Goal: Information Seeking & Learning: Learn about a topic

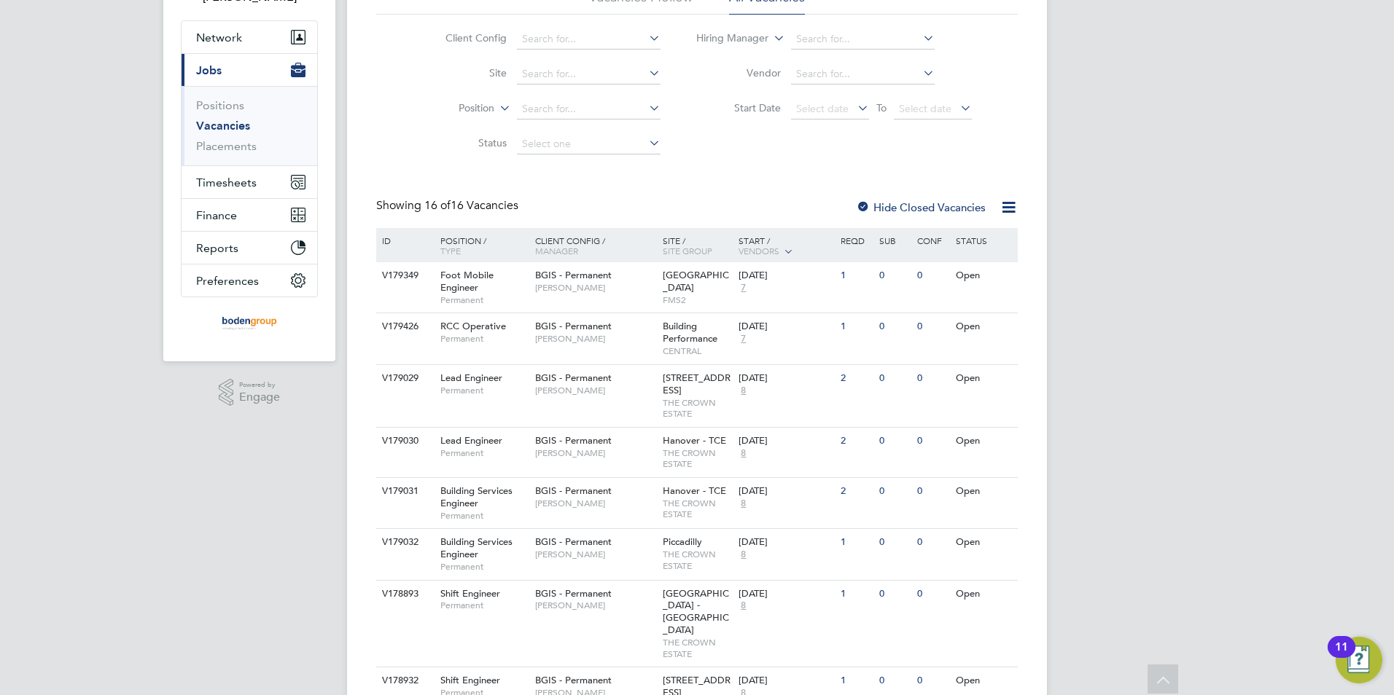
scroll to position [146, 0]
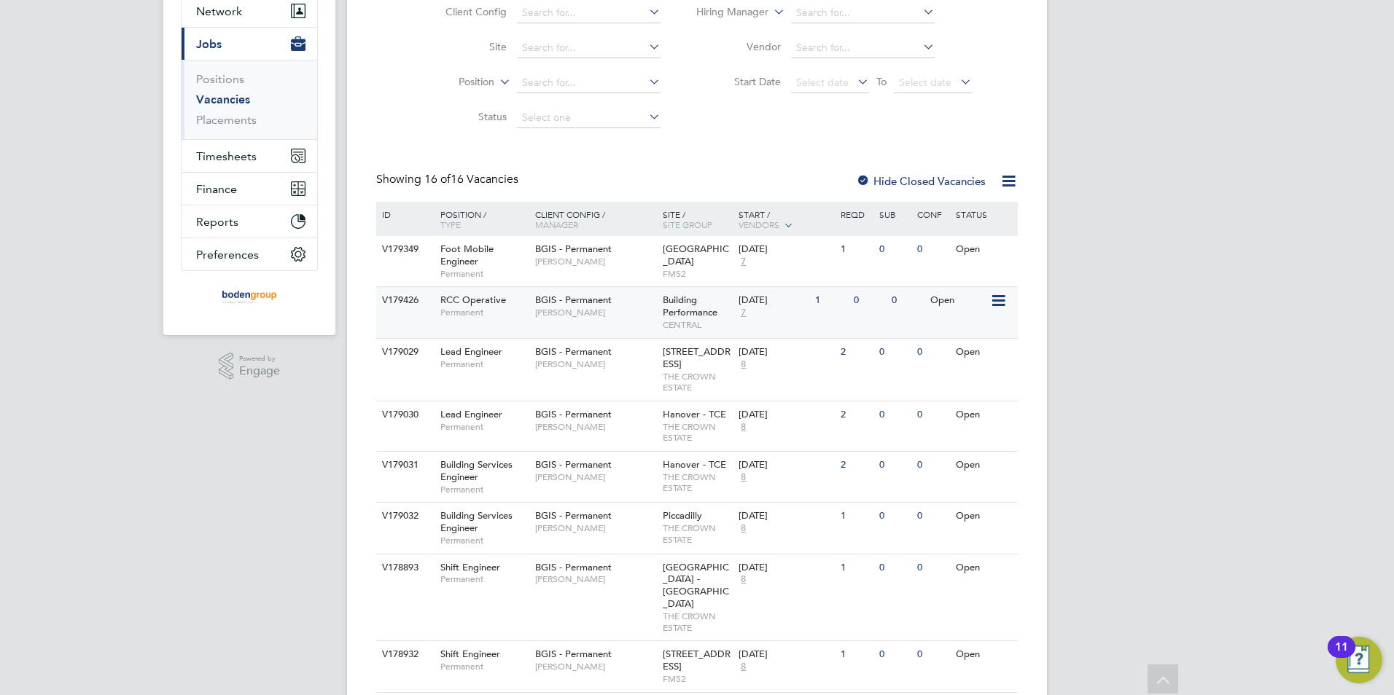
click at [601, 322] on div "BGIS - Permanent Chris Howlett" at bounding box center [595, 306] width 128 height 38
click at [635, 262] on span "[PERSON_NAME]" at bounding box center [595, 262] width 120 height 12
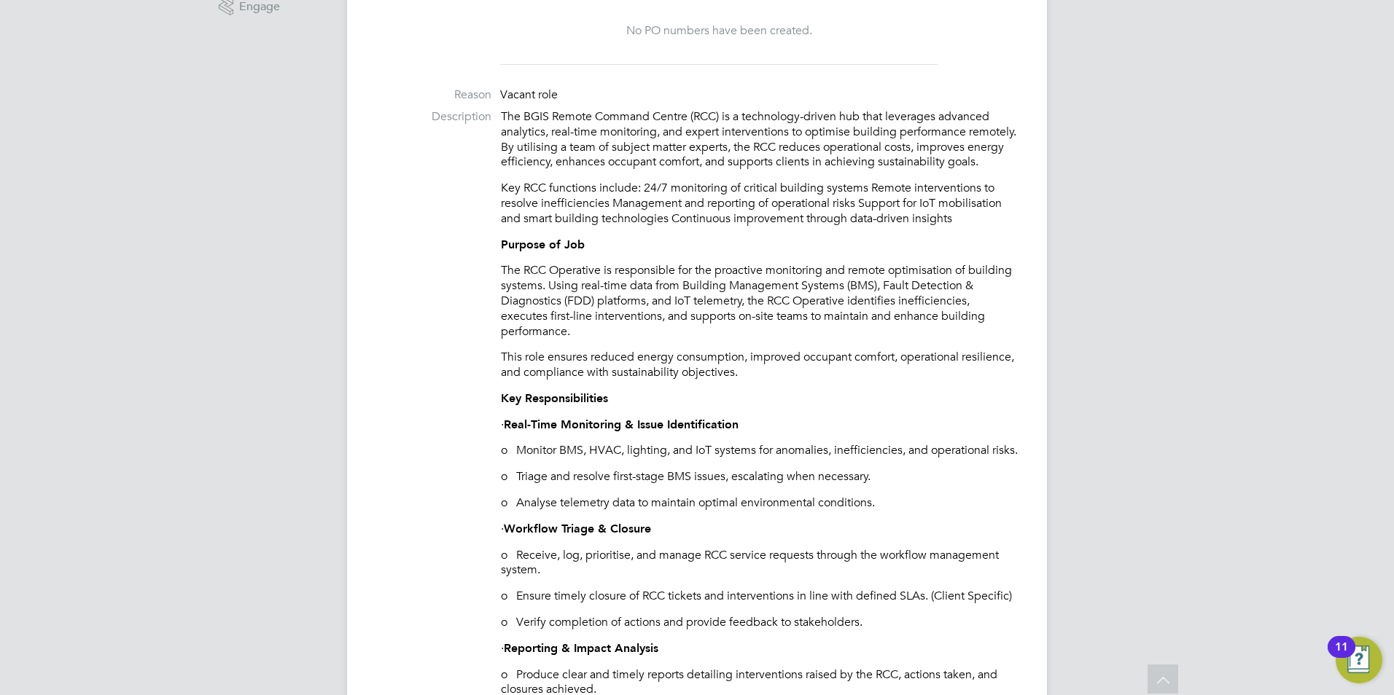
scroll to position [583, 0]
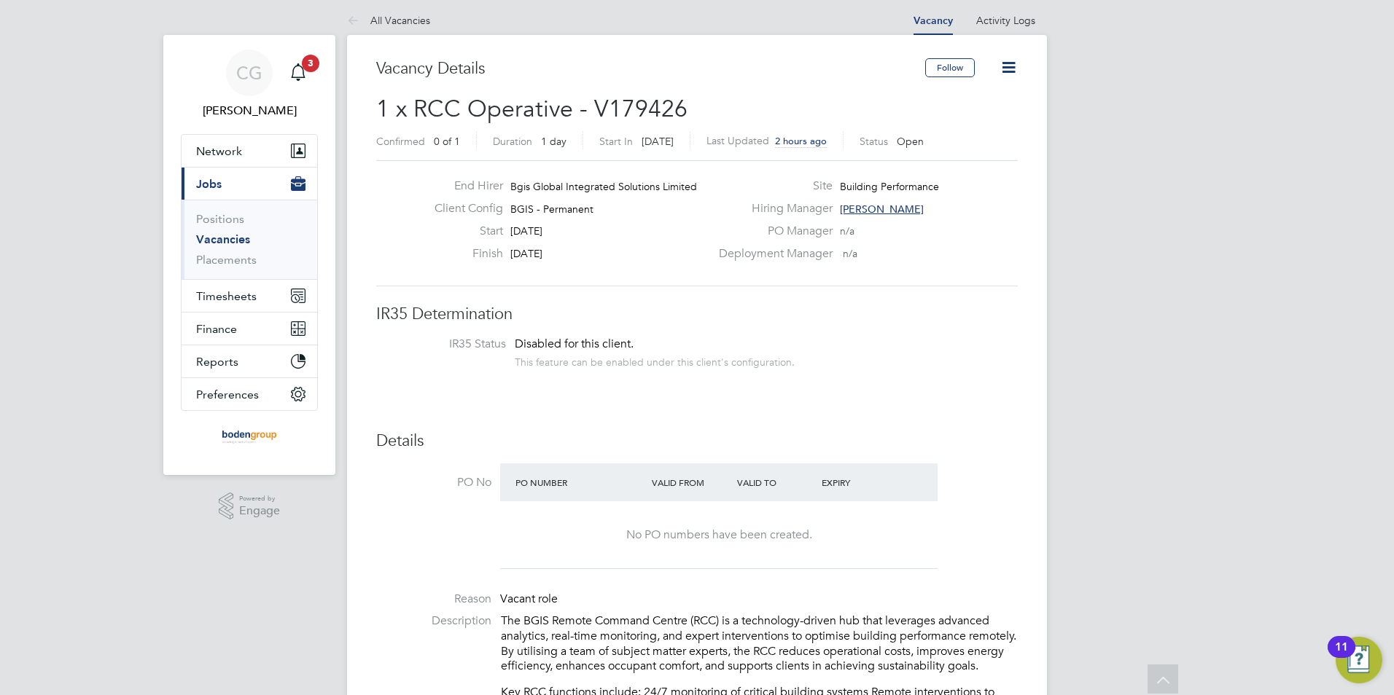
scroll to position [0, 0]
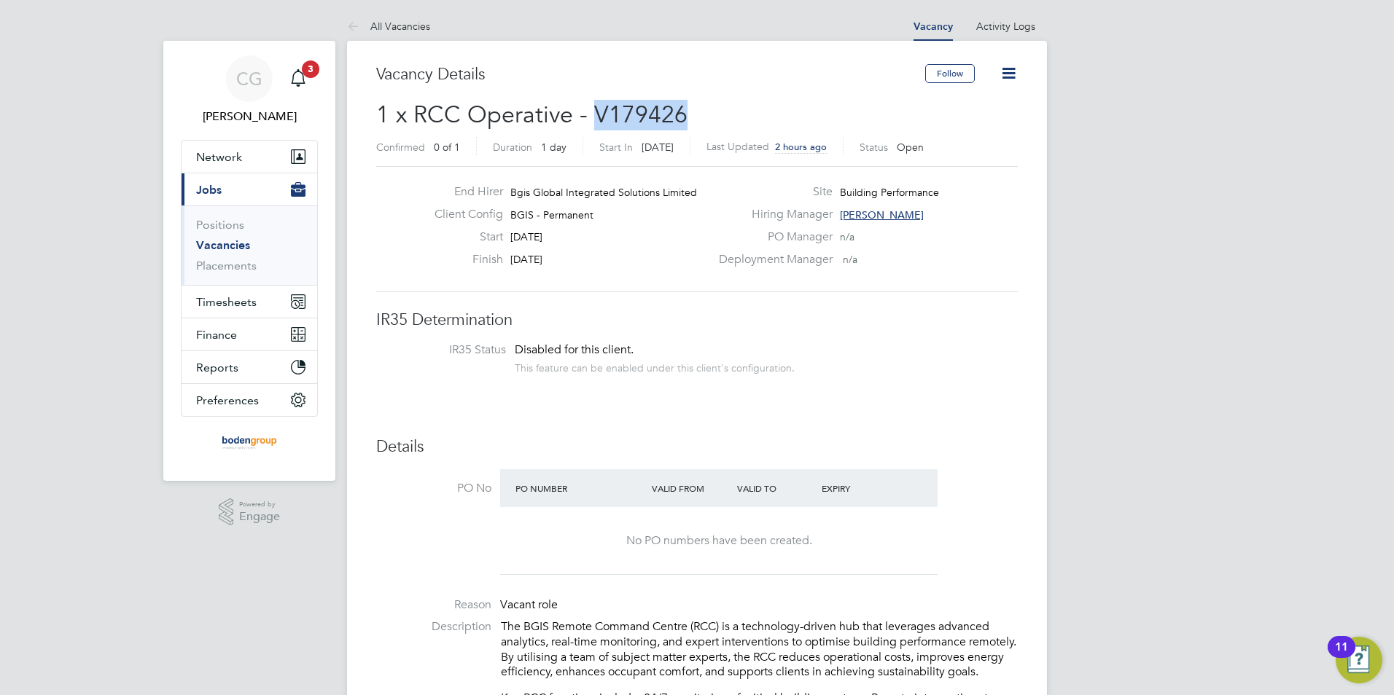
drag, startPoint x: 682, startPoint y: 114, endPoint x: 594, endPoint y: 114, distance: 88.2
click at [594, 114] on span "1 x RCC Operative - V179426" at bounding box center [531, 115] width 311 height 28
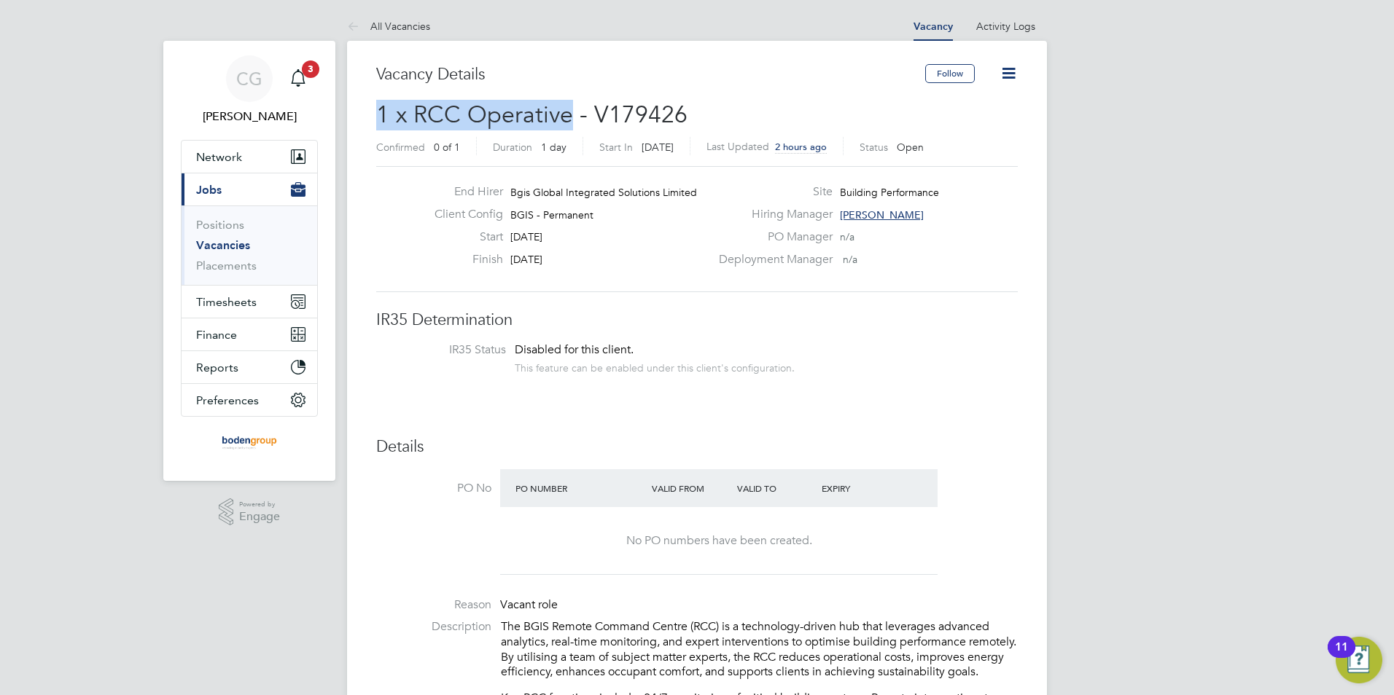
drag, startPoint x: 570, startPoint y: 109, endPoint x: 381, endPoint y: 112, distance: 188.8
click at [381, 112] on span "1 x RCC Operative - V179426" at bounding box center [531, 115] width 311 height 28
drag, startPoint x: 380, startPoint y: 109, endPoint x: 682, endPoint y: 114, distance: 301.8
click at [682, 114] on span "1 x RCC Operative - V179426" at bounding box center [531, 115] width 311 height 28
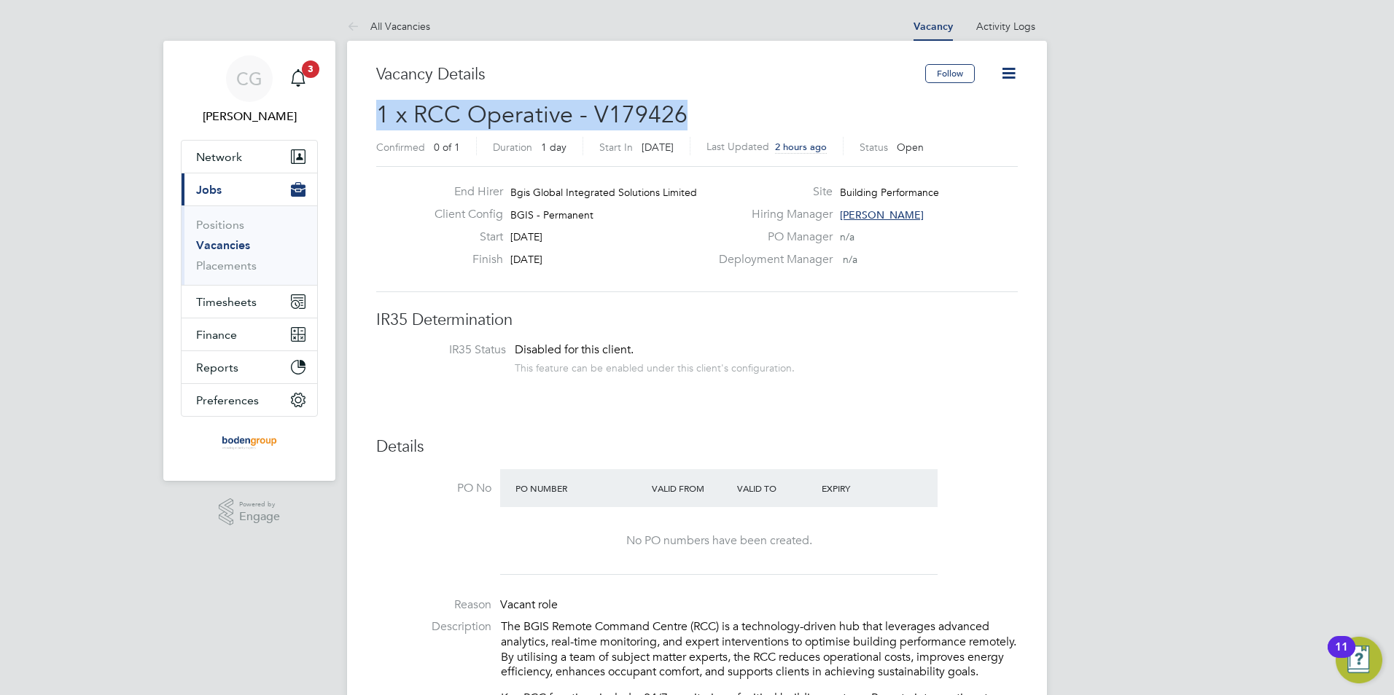
click at [682, 114] on span "1 x RCC Operative - V179426" at bounding box center [531, 115] width 311 height 28
drag, startPoint x: 679, startPoint y: 112, endPoint x: 381, endPoint y: 113, distance: 298.9
click at [381, 113] on span "1 x RCC Operative - V179426" at bounding box center [531, 115] width 311 height 28
drag, startPoint x: 382, startPoint y: 109, endPoint x: 680, endPoint y: 112, distance: 298.2
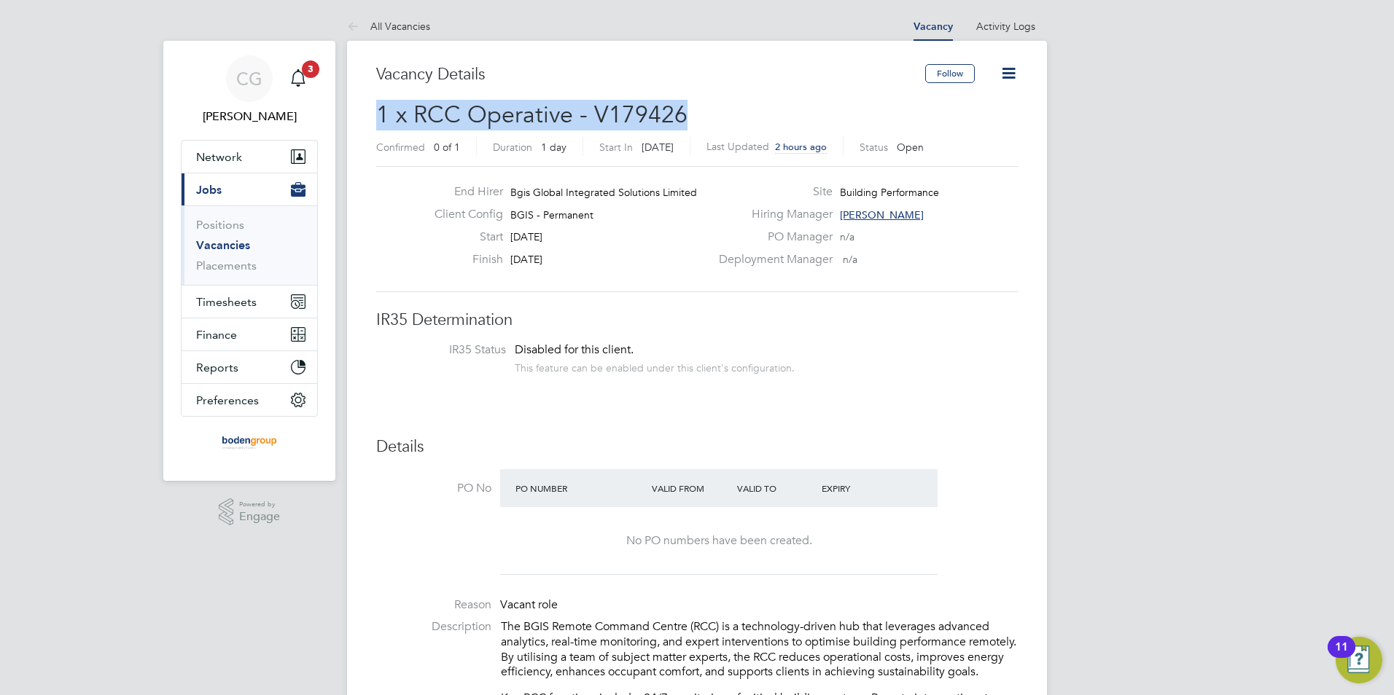
click at [680, 112] on span "1 x RCC Operative - V179426" at bounding box center [531, 115] width 311 height 28
drag, startPoint x: 683, startPoint y: 111, endPoint x: 381, endPoint y: 113, distance: 301.8
click at [381, 113] on span "1 x RCC Operative - V179426" at bounding box center [531, 115] width 311 height 28
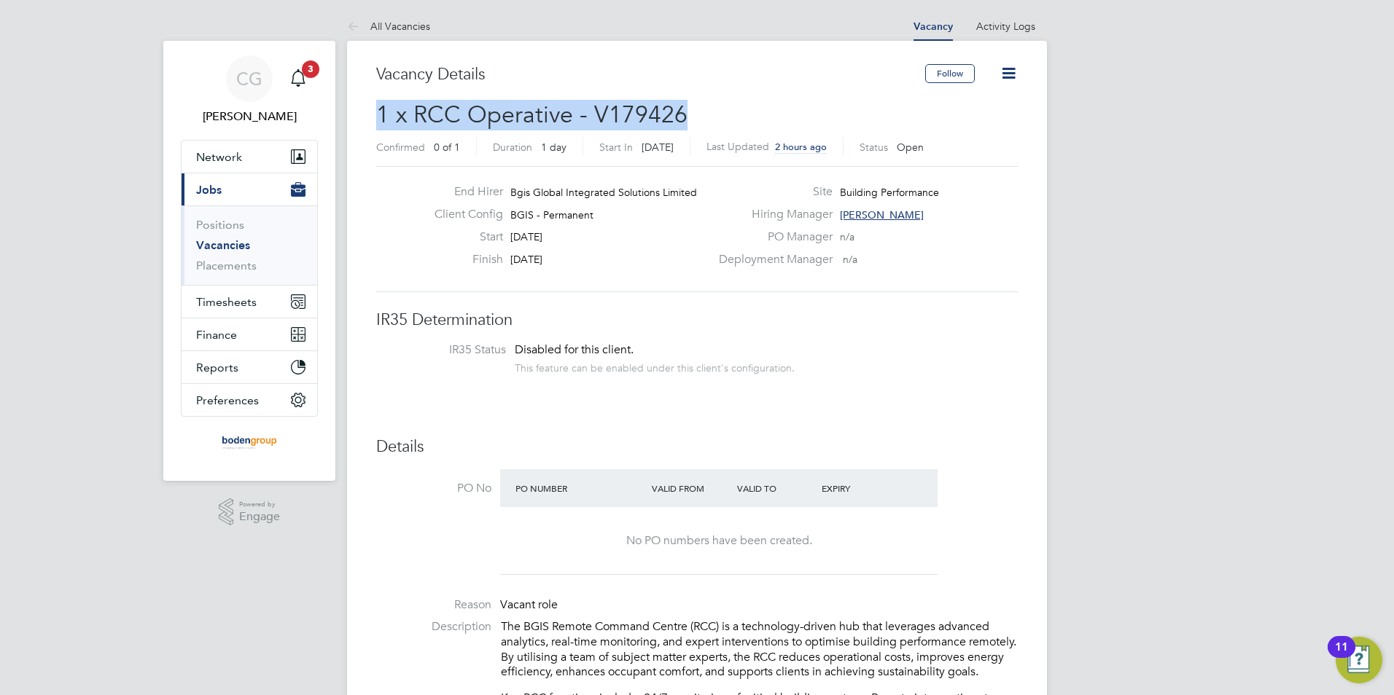
drag, startPoint x: 378, startPoint y: 105, endPoint x: 681, endPoint y: 112, distance: 302.6
click at [681, 112] on span "1 x RCC Operative - V179426" at bounding box center [531, 115] width 311 height 28
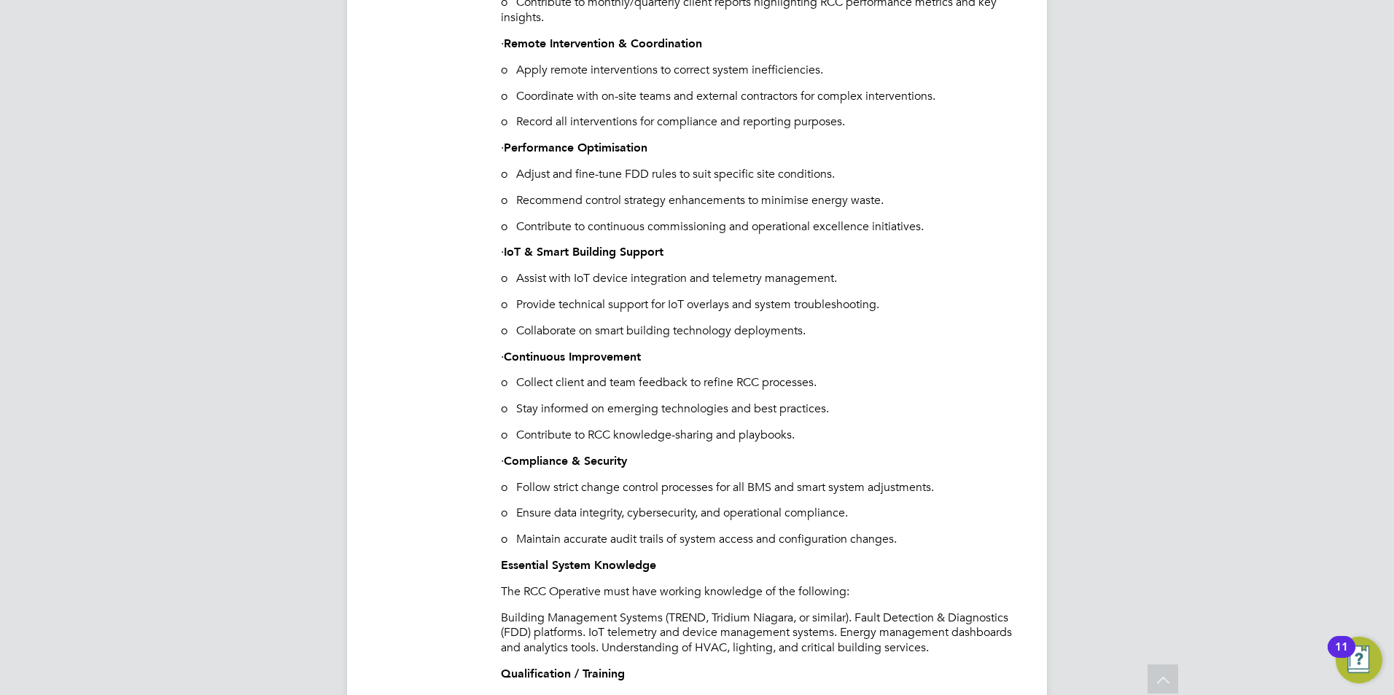
scroll to position [1239, 0]
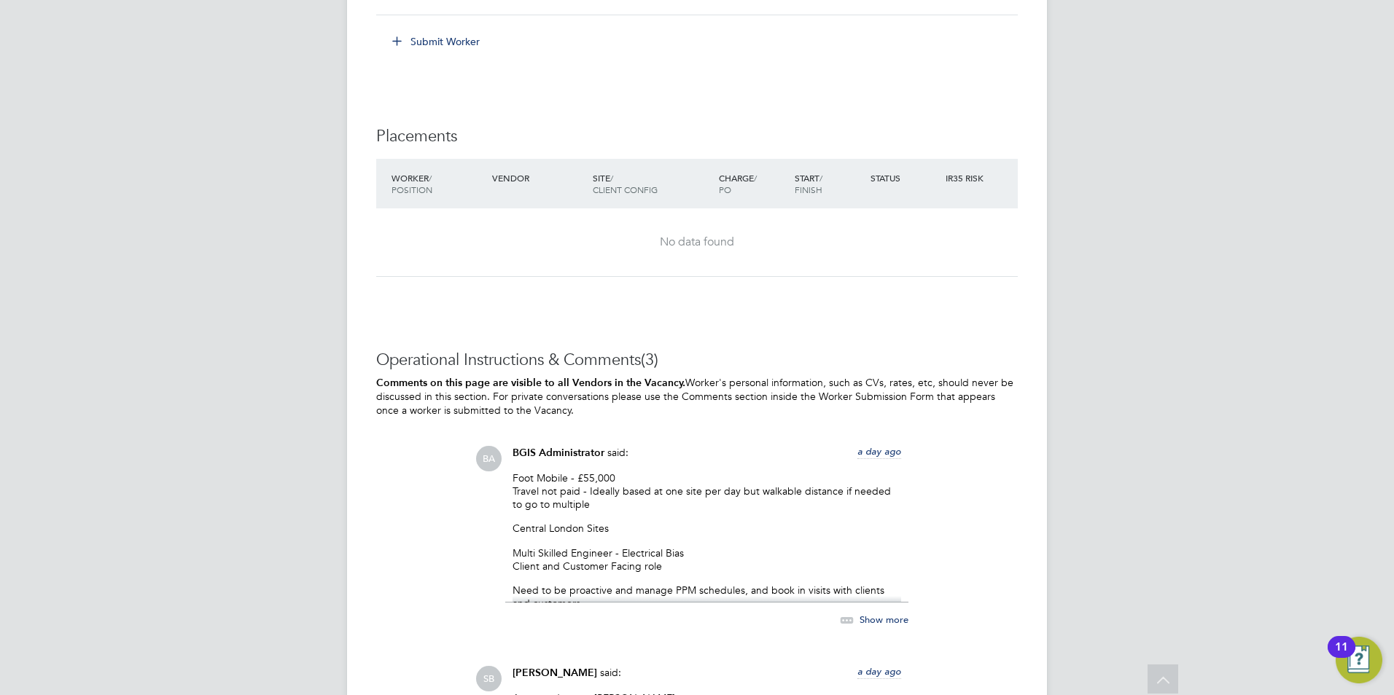
scroll to position [2187, 0]
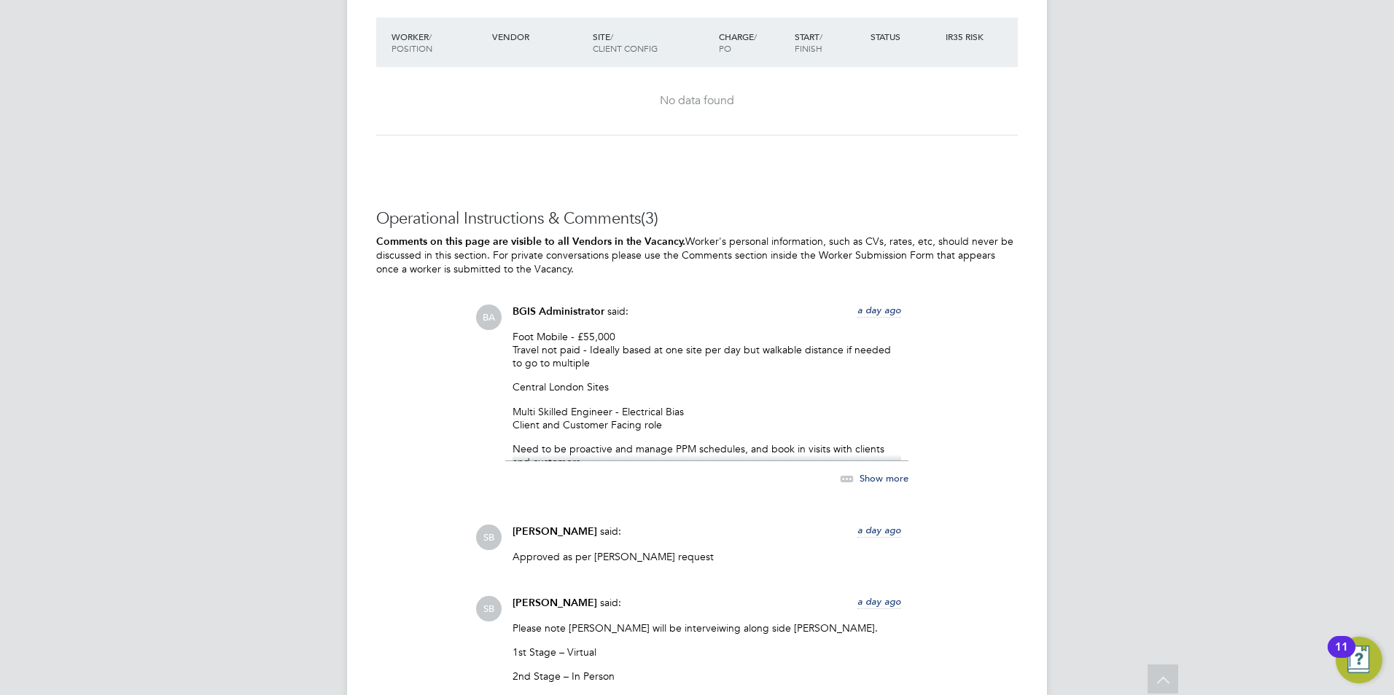
click at [862, 480] on span "Show more" at bounding box center [883, 478] width 49 height 12
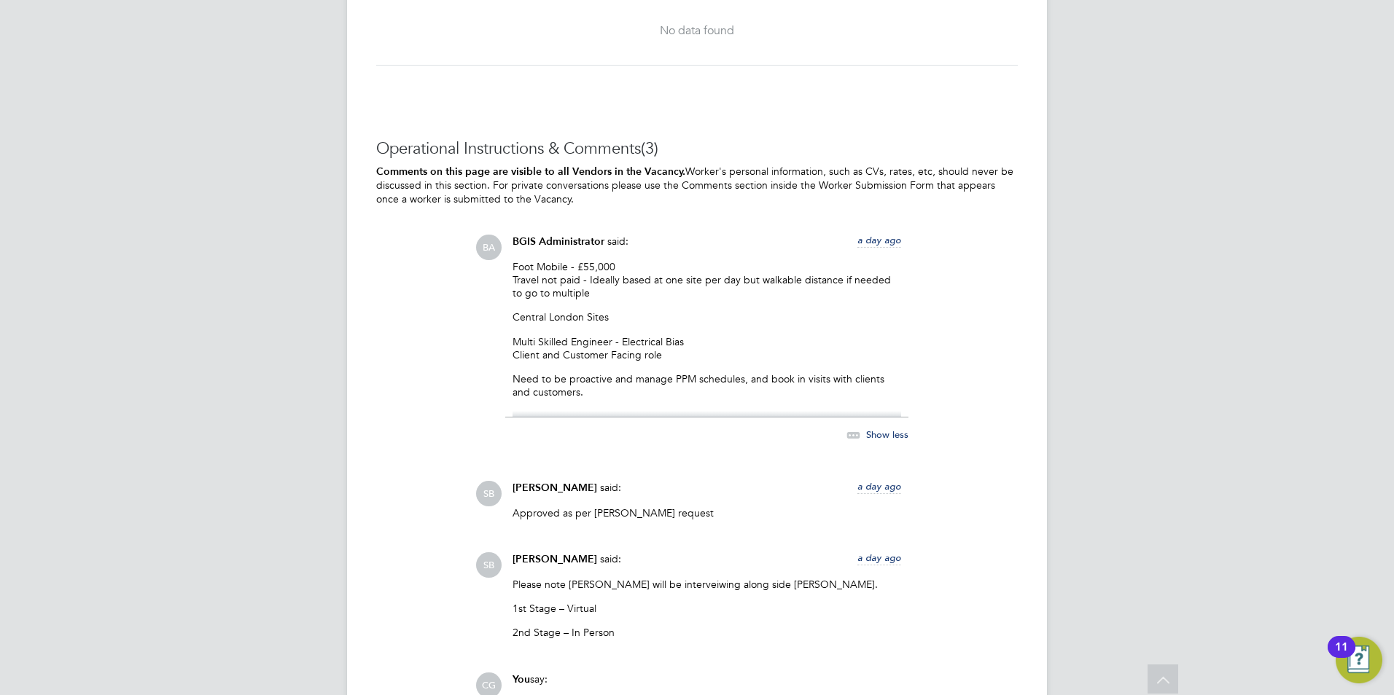
scroll to position [2231, 0]
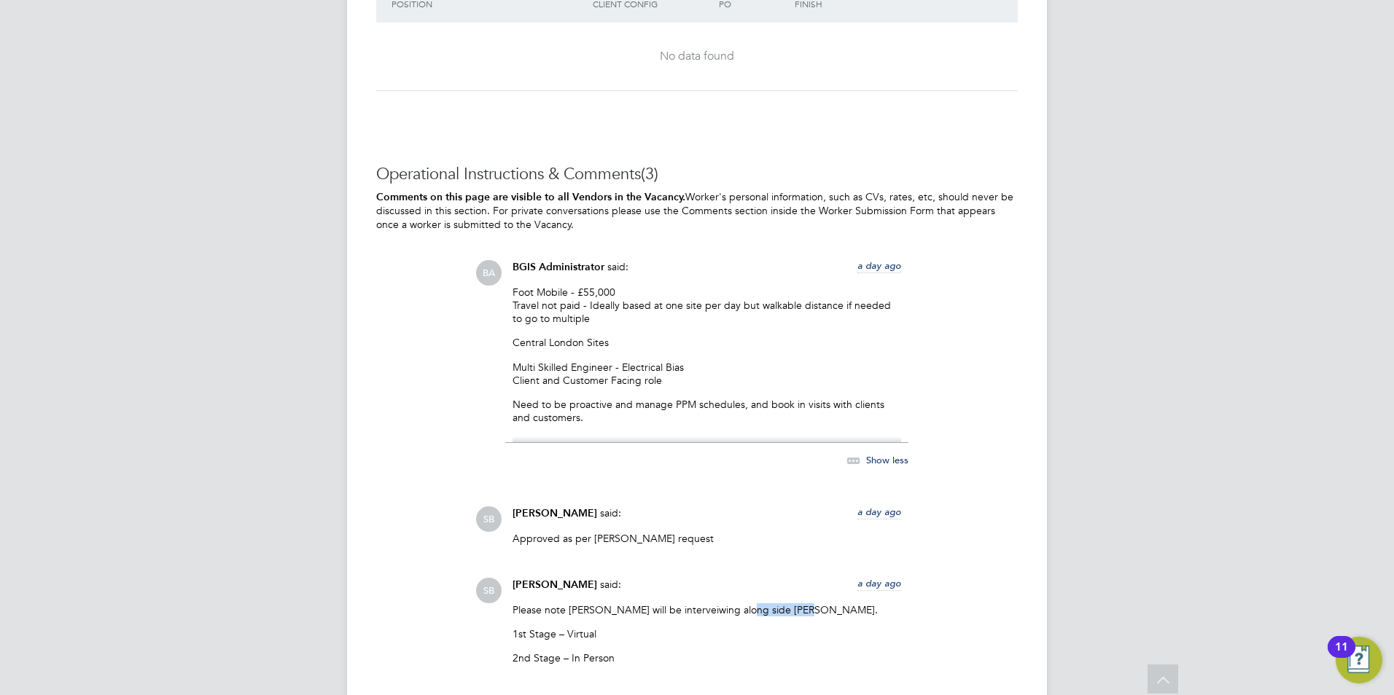
drag, startPoint x: 796, startPoint y: 608, endPoint x: 744, endPoint y: 606, distance: 52.5
click at [744, 606] on p "Please note [PERSON_NAME] will be interveiwing along side [PERSON_NAME]." at bounding box center [706, 610] width 389 height 13
copy p "[PERSON_NAME]."
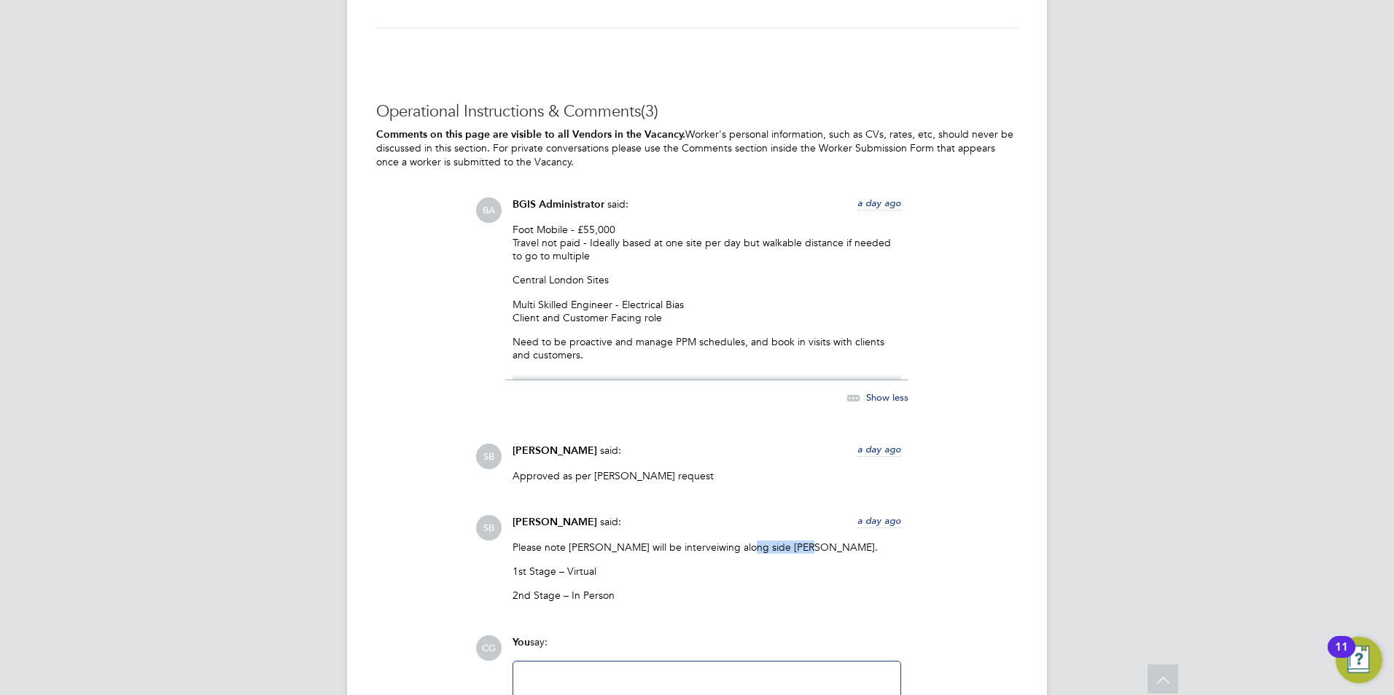
scroll to position [2304, 0]
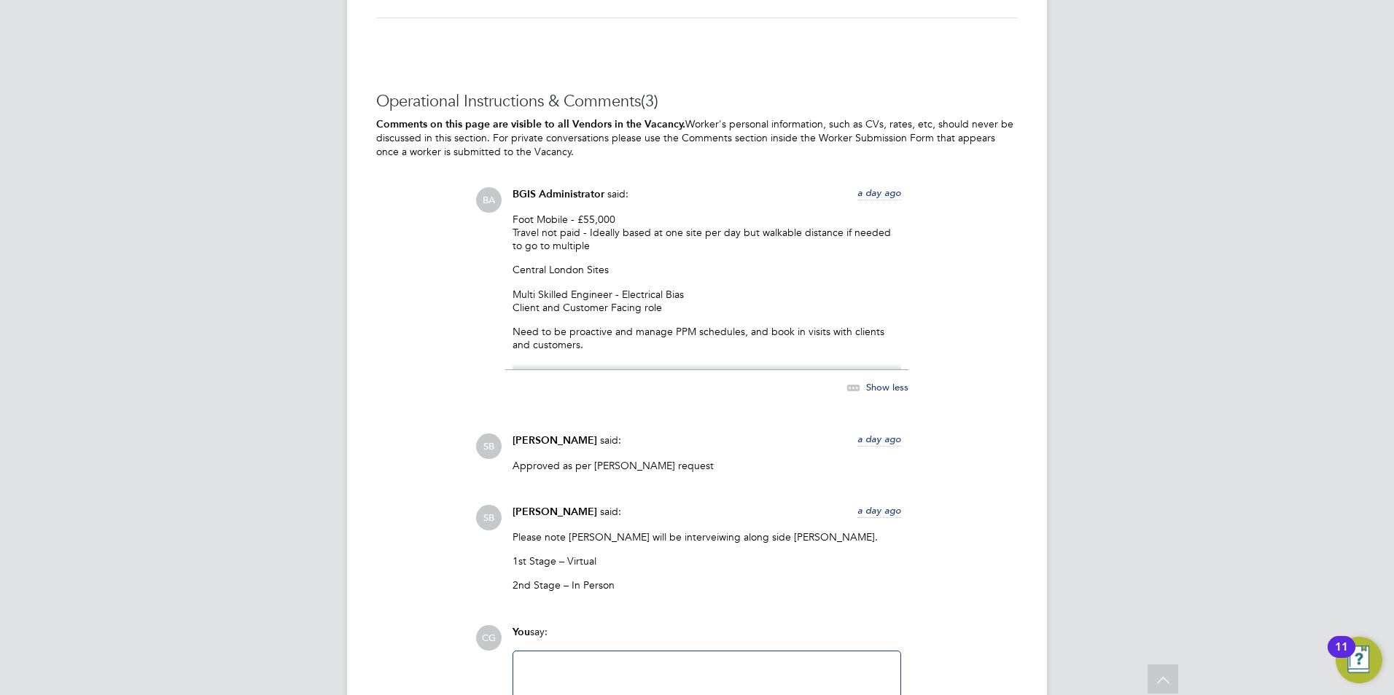
click at [669, 428] on div "BA BGIS Administrator said: a day ago Foot Mobile - £55,000 Travel not paid - I…" at bounding box center [746, 395] width 542 height 416
click at [879, 385] on span "Show less" at bounding box center [887, 387] width 42 height 12
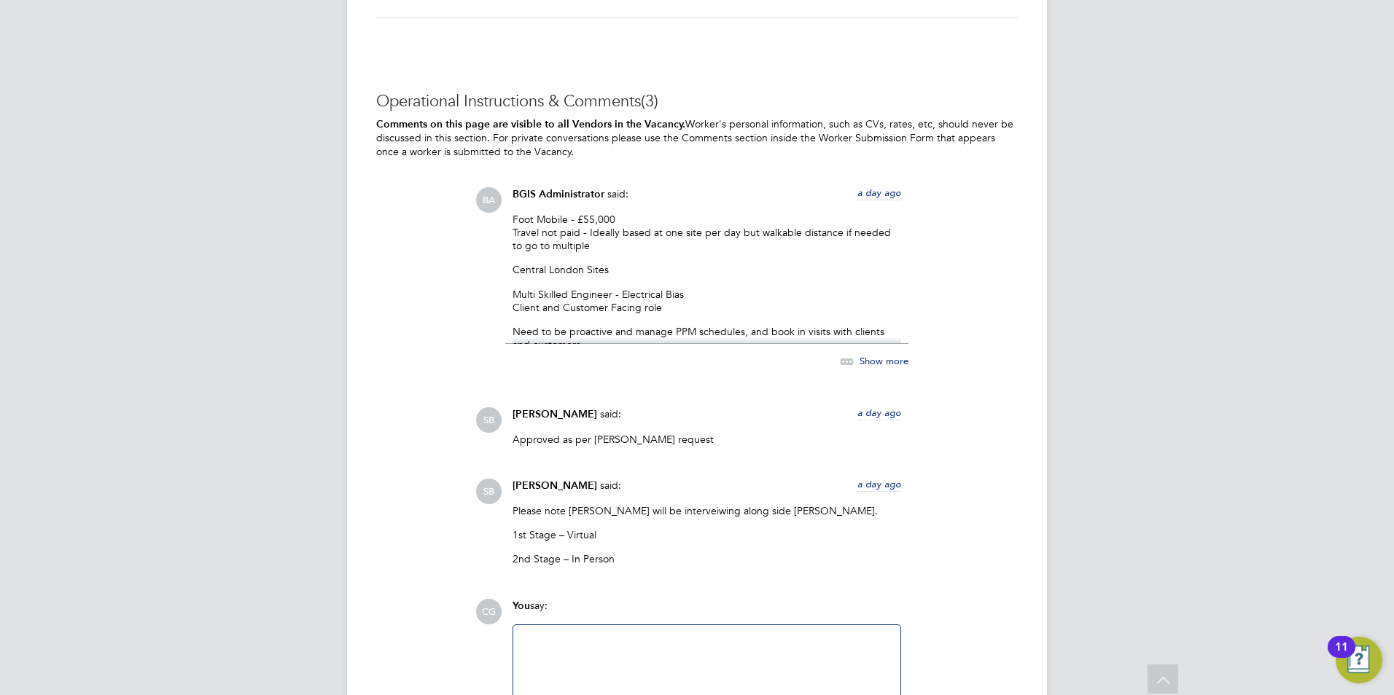
click at [876, 363] on span "Show more" at bounding box center [883, 360] width 49 height 12
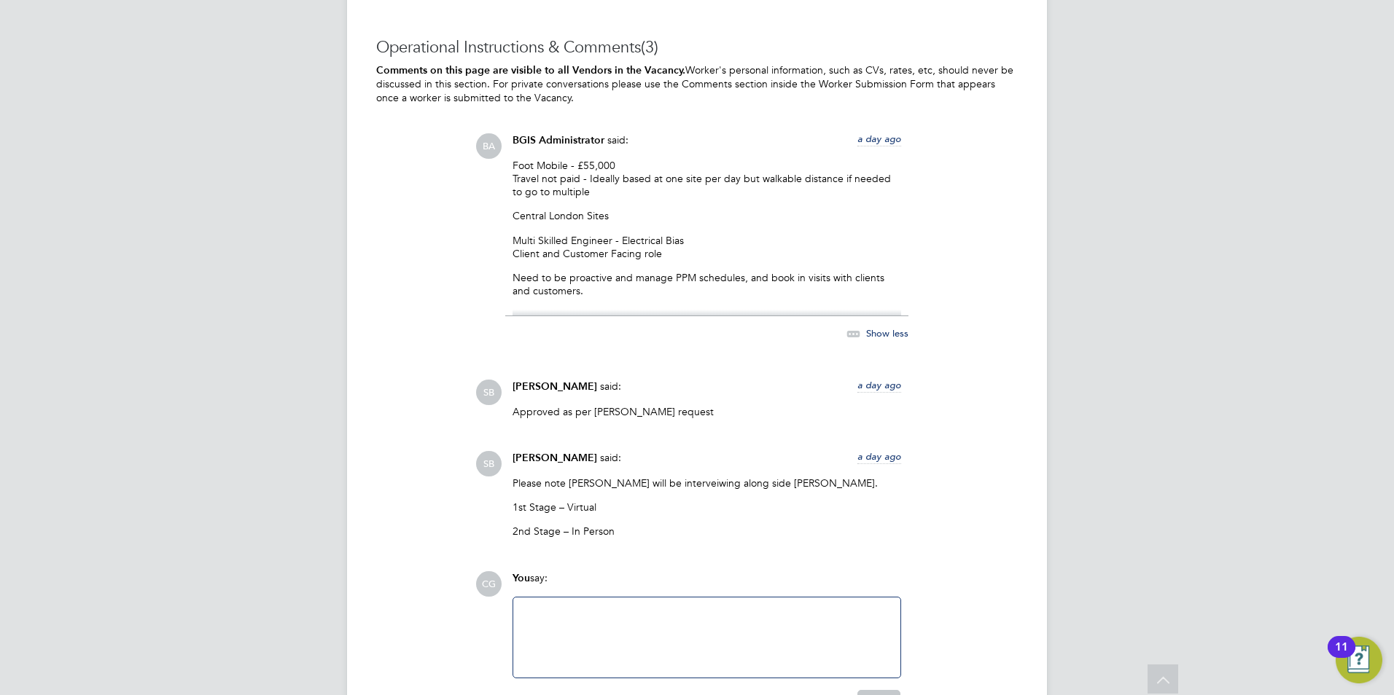
scroll to position [2333, 0]
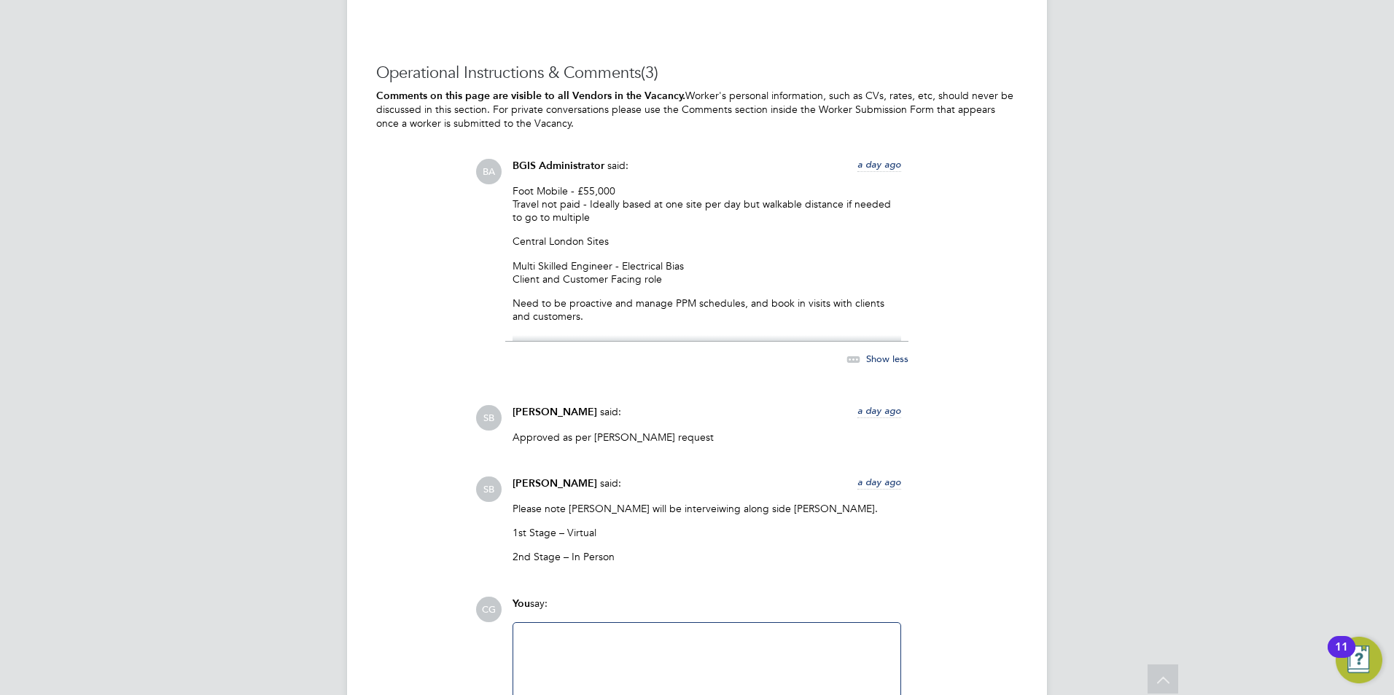
drag, startPoint x: 970, startPoint y: 354, endPoint x: 889, endPoint y: 300, distance: 97.3
click at [889, 300] on p "Need to be proactive and manage PPM schedules, and book in visits with clients …" at bounding box center [706, 310] width 389 height 26
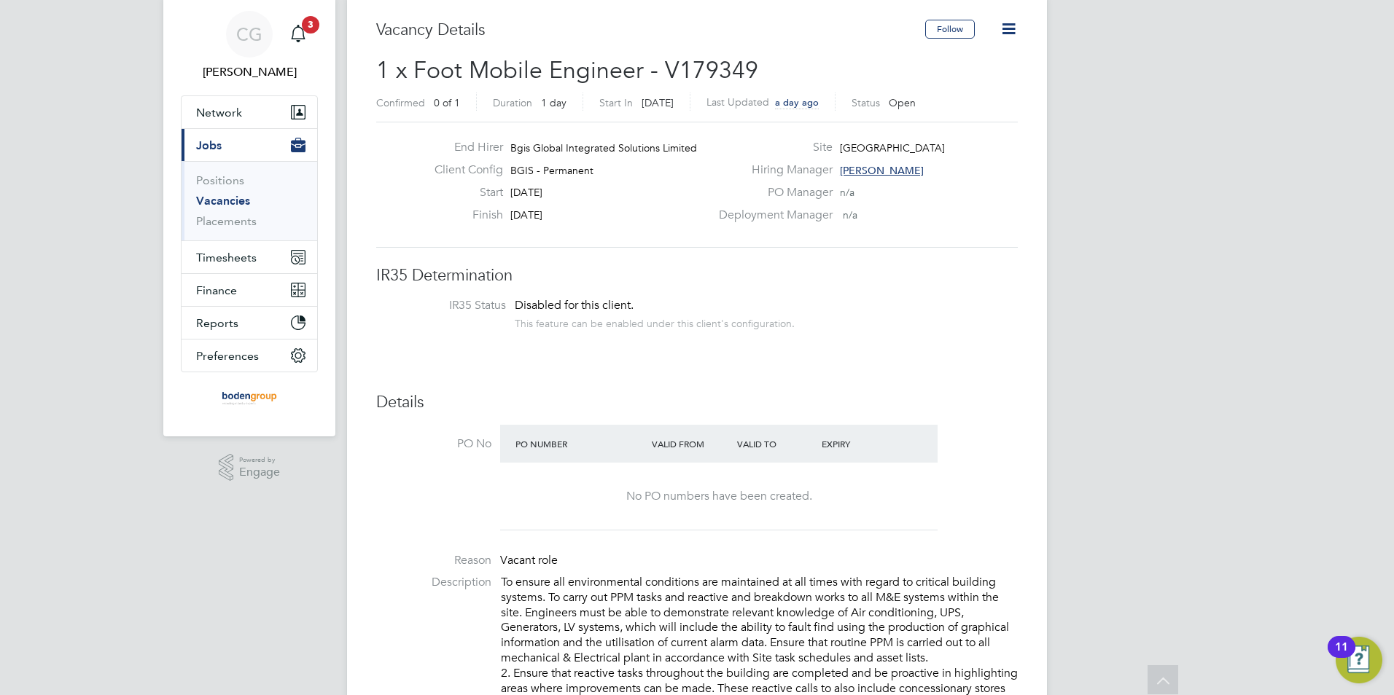
scroll to position [0, 0]
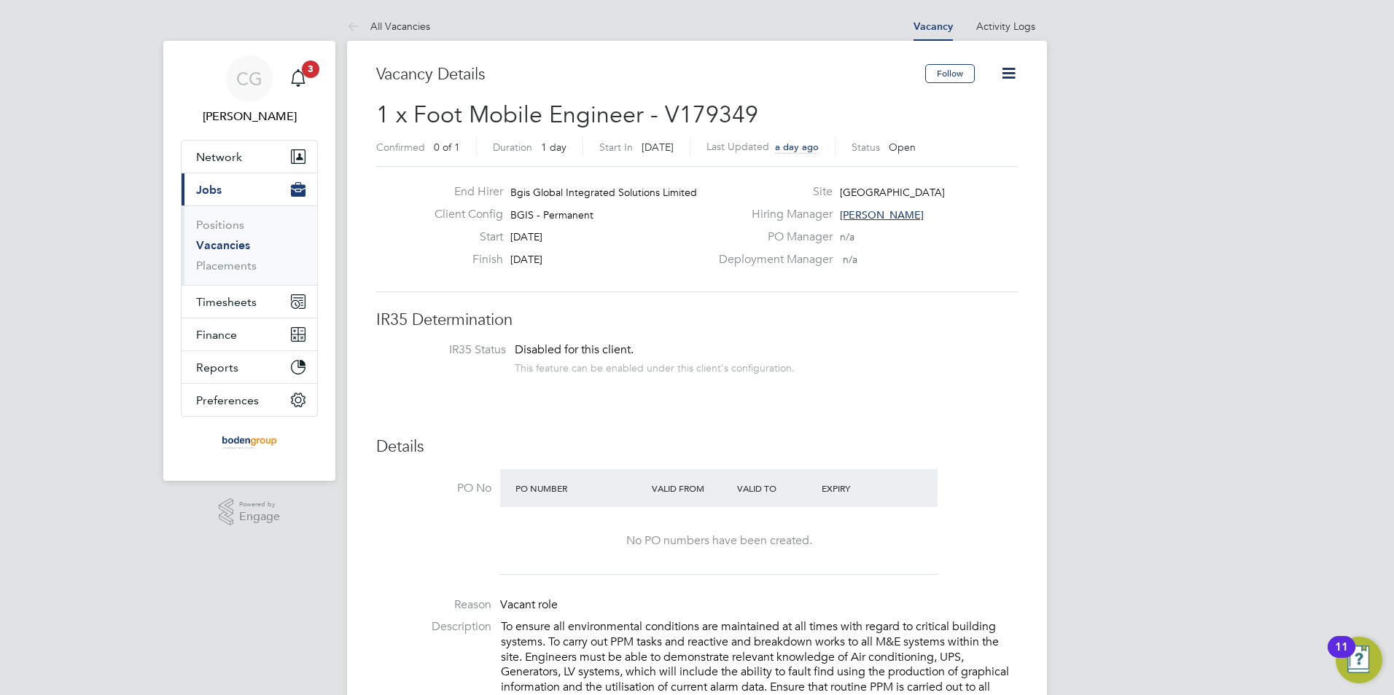
click at [859, 211] on span "[PERSON_NAME]" at bounding box center [882, 214] width 84 height 13
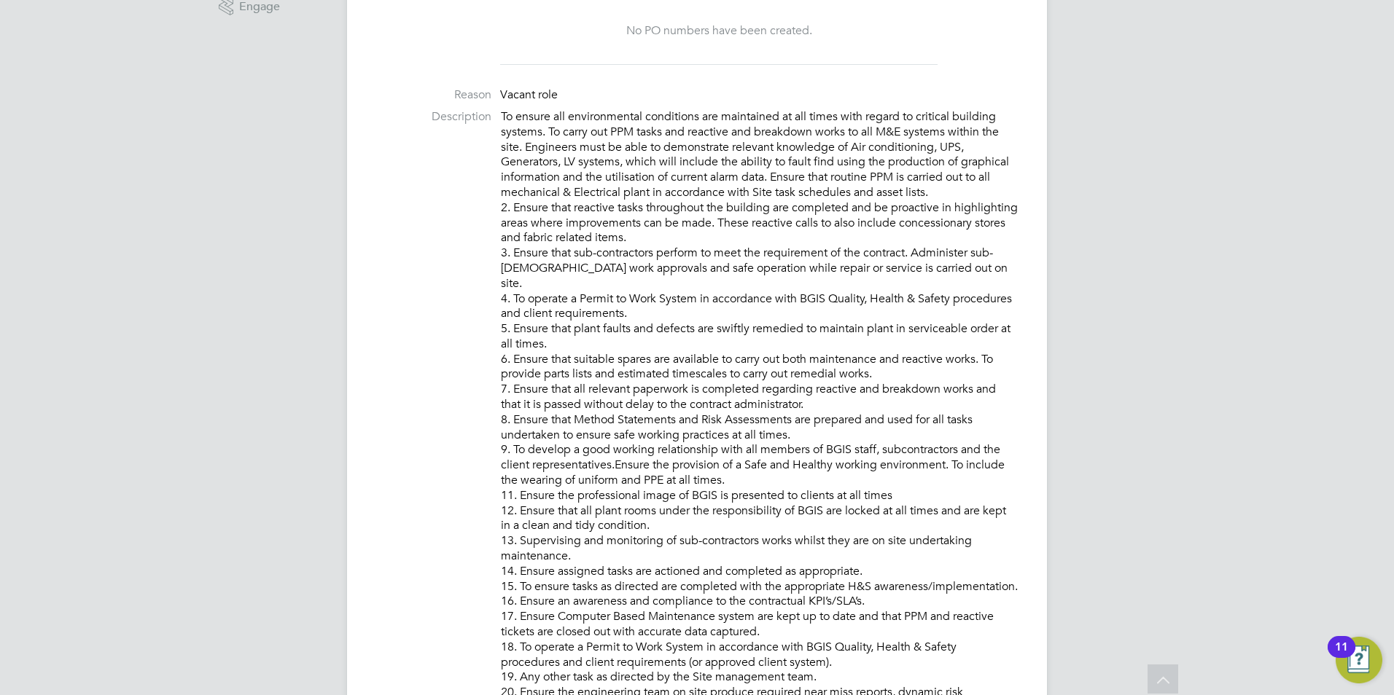
scroll to position [583, 0]
